Goal: Task Accomplishment & Management: Manage account settings

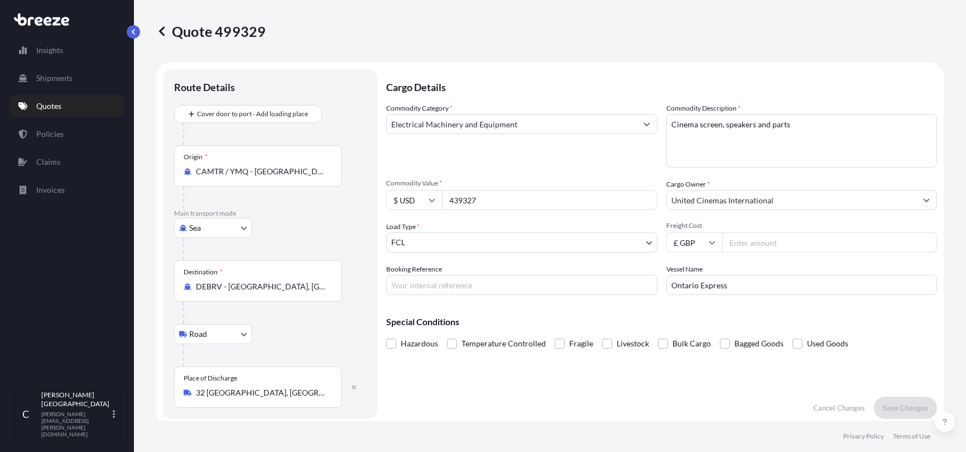
select select "Sea"
select select "Road"
select select "2"
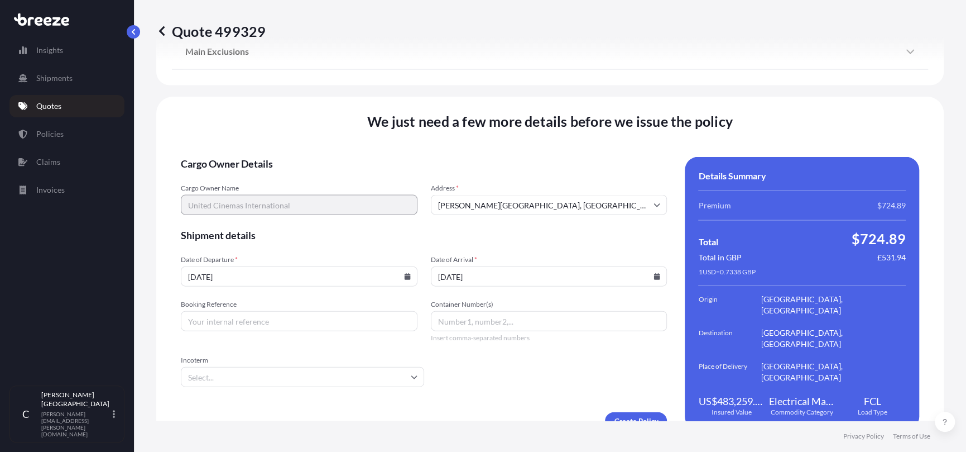
click at [442, 266] on input "[DATE]" at bounding box center [549, 276] width 237 height 20
type input "[DATE]"
click at [197, 266] on input "[DATE]" at bounding box center [299, 276] width 237 height 20
type input "[DATE]"
click at [241, 311] on input "Booking Reference" at bounding box center [299, 321] width 237 height 20
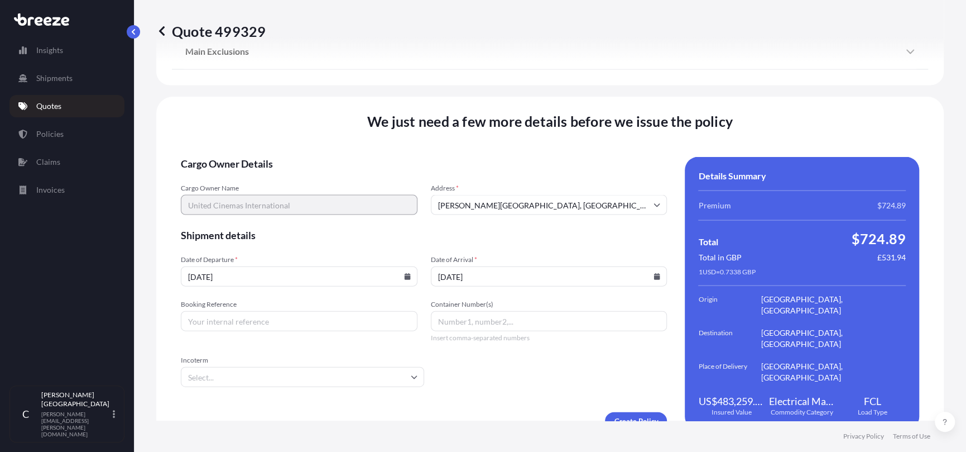
click at [274, 311] on input "Booking Reference" at bounding box center [299, 321] width 237 height 20
click at [96, 113] on link "Quotes" at bounding box center [66, 106] width 115 height 22
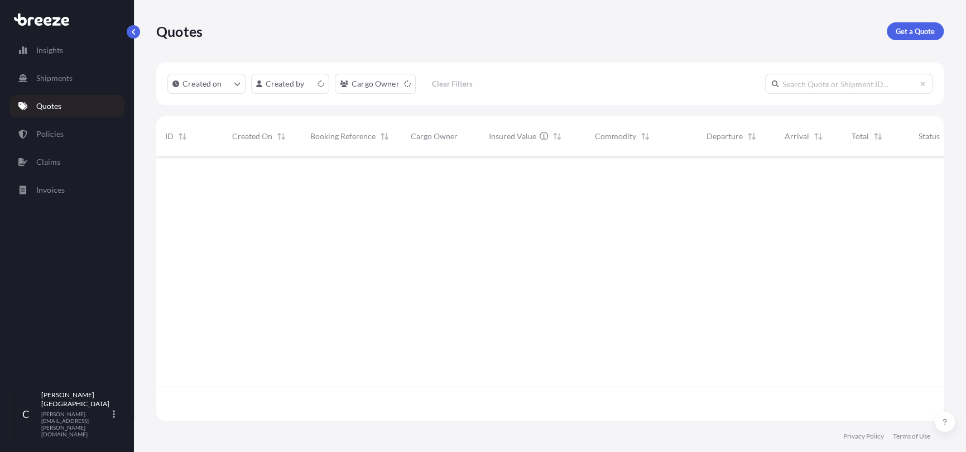
scroll to position [262, 779]
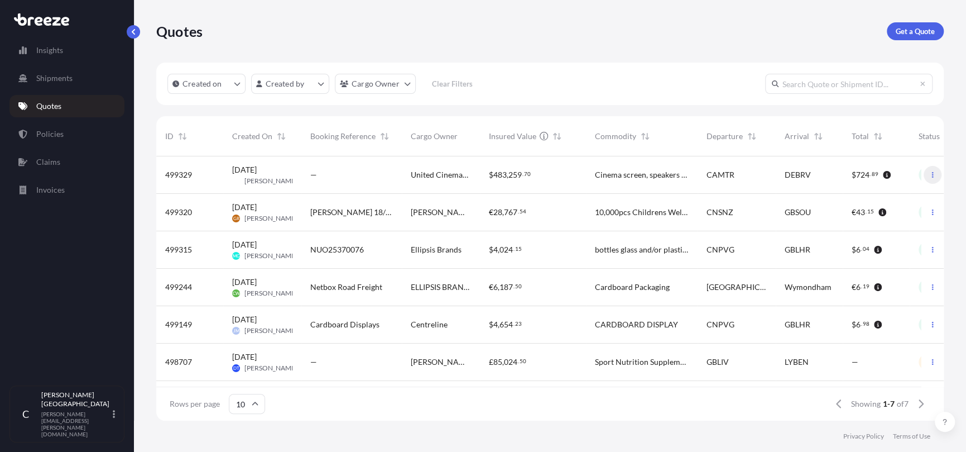
click at [928, 179] on button "button" at bounding box center [933, 175] width 18 height 18
click at [902, 178] on link "Edit quote" at bounding box center [874, 177] width 85 height 18
select select "Sea"
select select "Road"
select select "2"
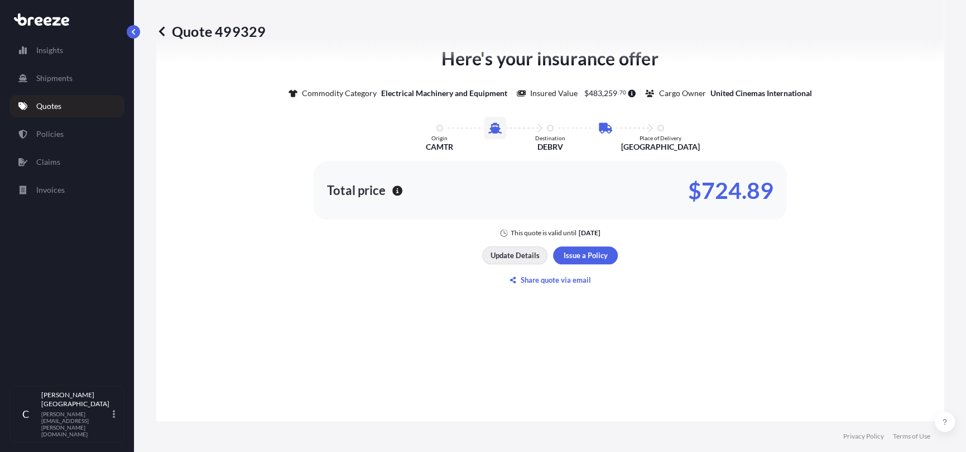
click at [503, 246] on button "Update Details" at bounding box center [514, 255] width 65 height 18
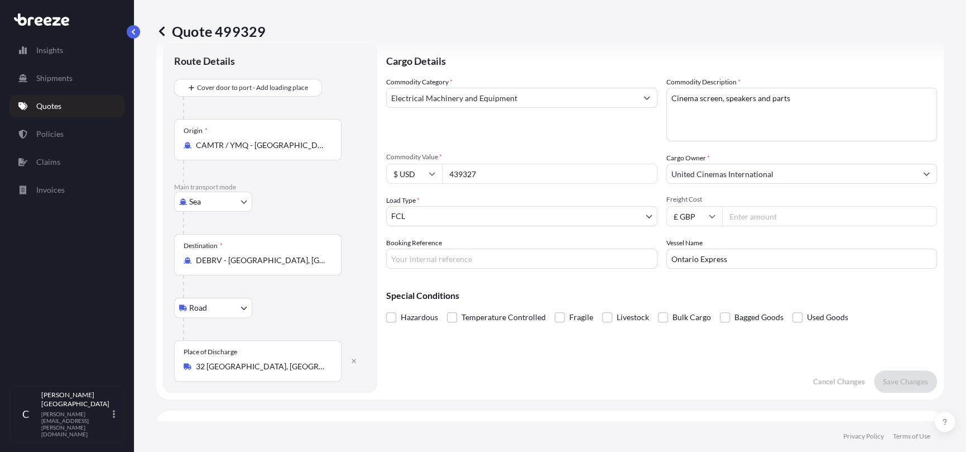
scroll to position [18, 0]
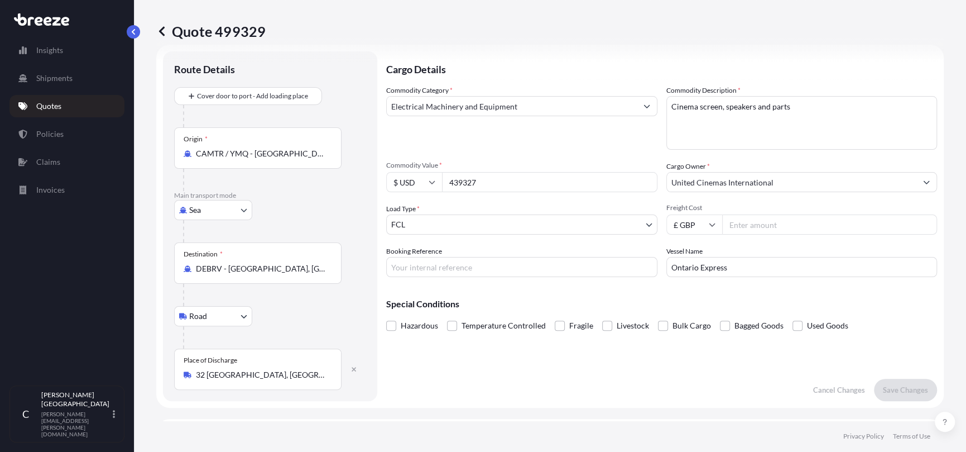
click at [753, 266] on input "Ontario Express" at bounding box center [802, 267] width 271 height 20
type input "O"
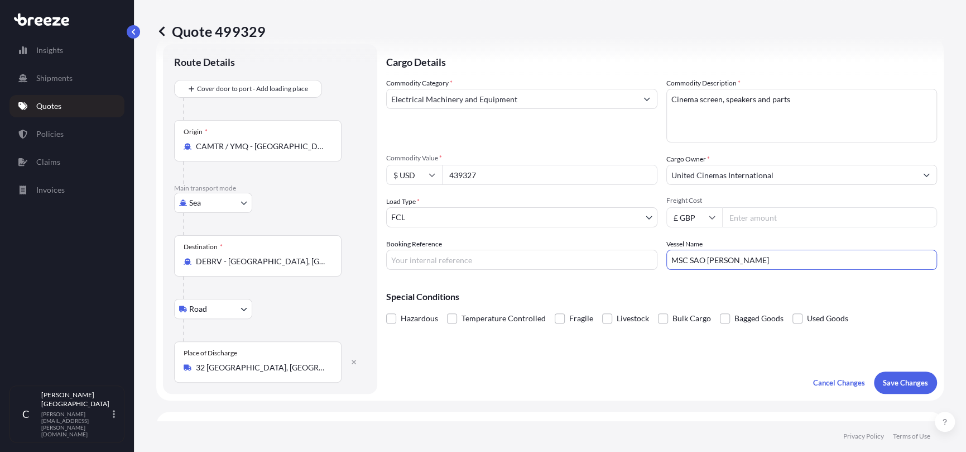
scroll to position [0, 0]
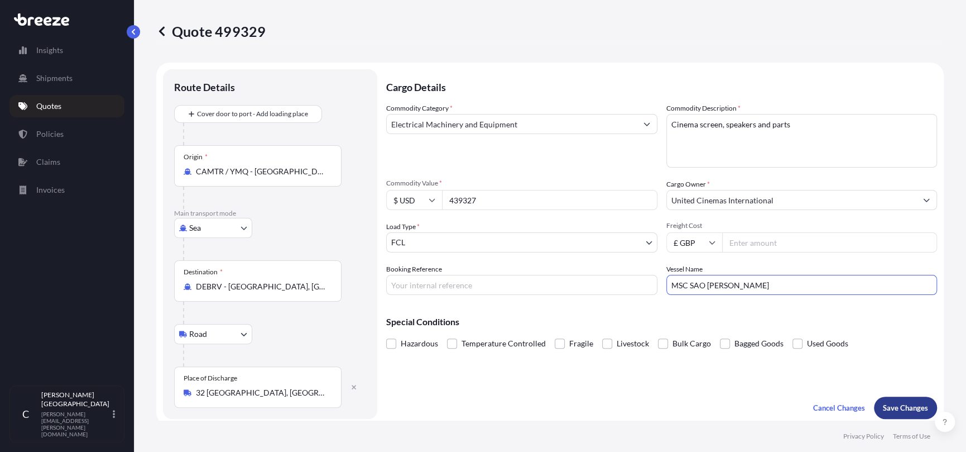
type input "MSC SAO [PERSON_NAME]"
click at [888, 400] on button "Save Changes" at bounding box center [905, 407] width 63 height 22
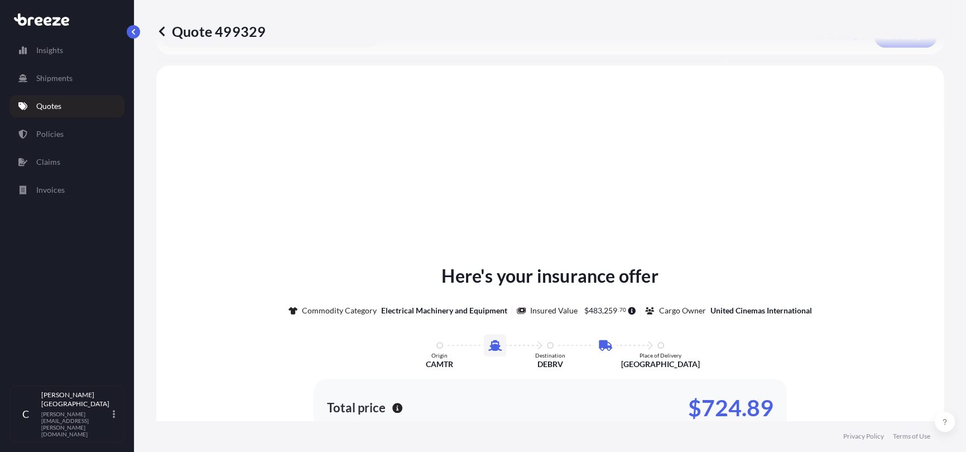
scroll to position [380, 0]
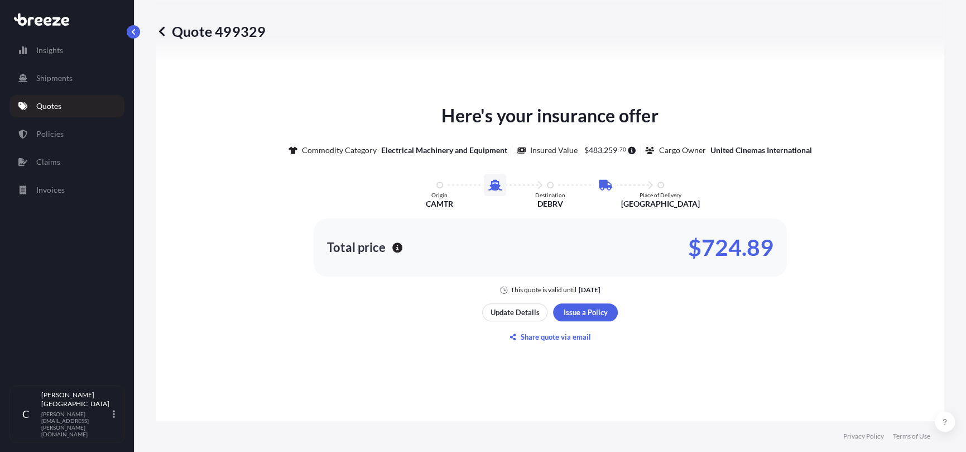
select select "Sea"
select select "Road"
select select "2"
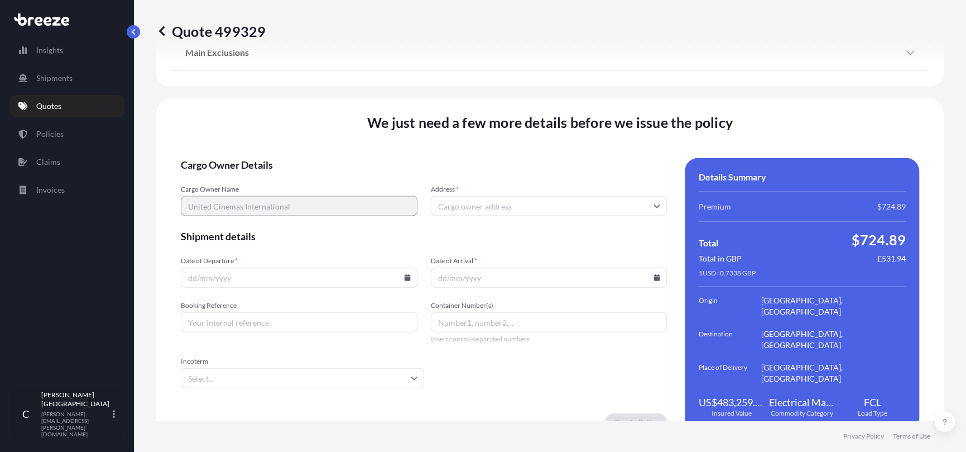
scroll to position [1397, 0]
click at [475, 195] on input "Address *" at bounding box center [549, 205] width 237 height 20
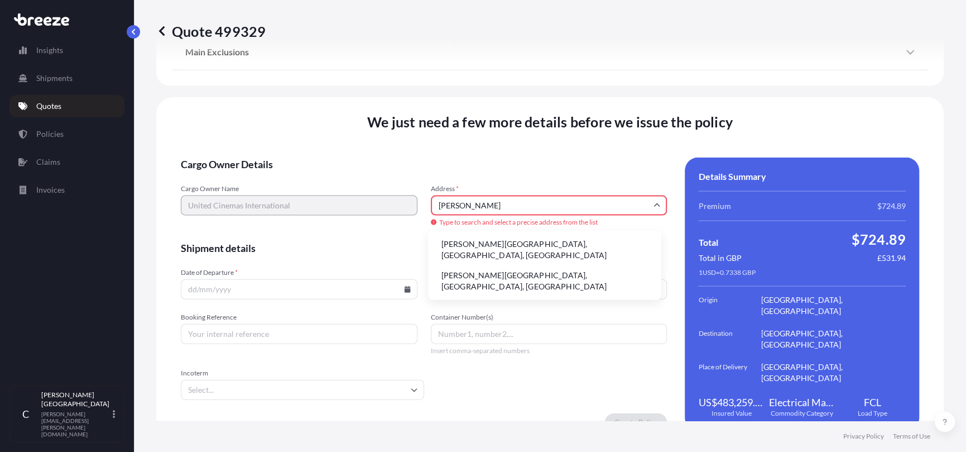
click at [478, 242] on li "[PERSON_NAME][GEOGRAPHIC_DATA], [GEOGRAPHIC_DATA], [GEOGRAPHIC_DATA]" at bounding box center [545, 249] width 224 height 29
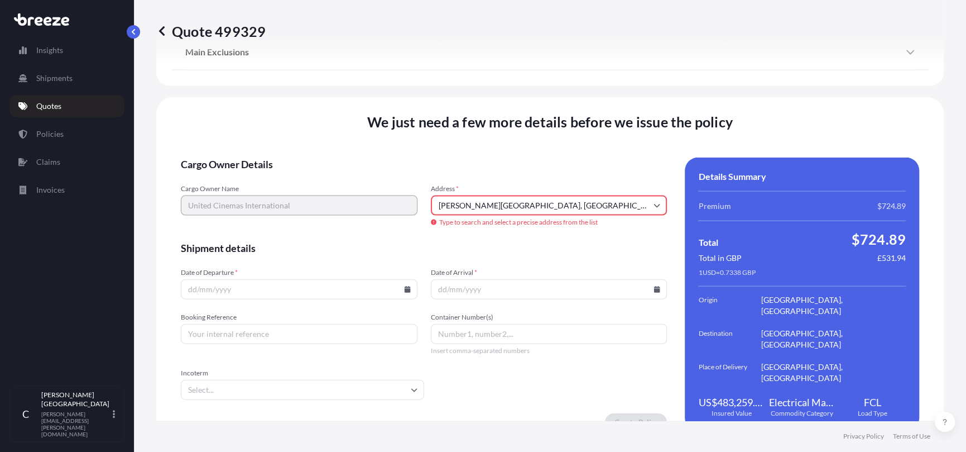
type input "[PERSON_NAME][GEOGRAPHIC_DATA], [GEOGRAPHIC_DATA], [GEOGRAPHIC_DATA]"
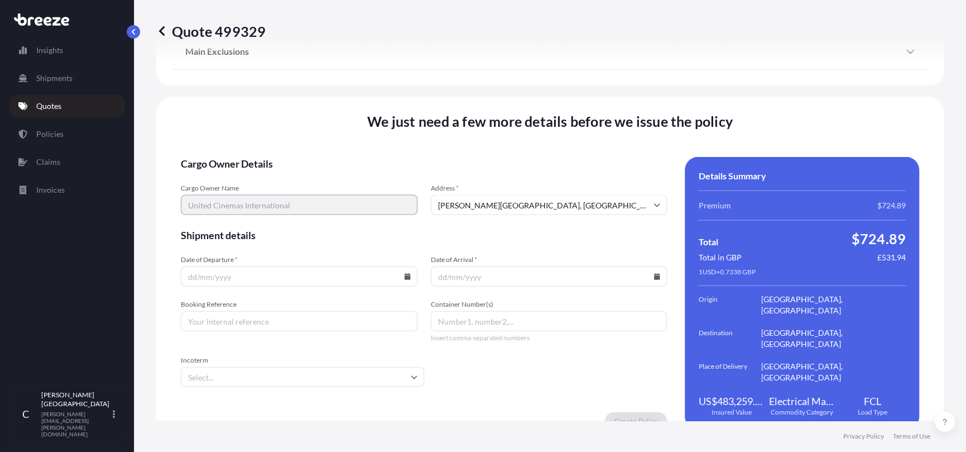
click at [234, 266] on input "Date of Departure *" at bounding box center [299, 276] width 237 height 20
type input "[DATE]"
click at [453, 266] on input "Date of Arrival *" at bounding box center [549, 276] width 237 height 20
type input "[DATE]"
